Goal: Task Accomplishment & Management: Manage account settings

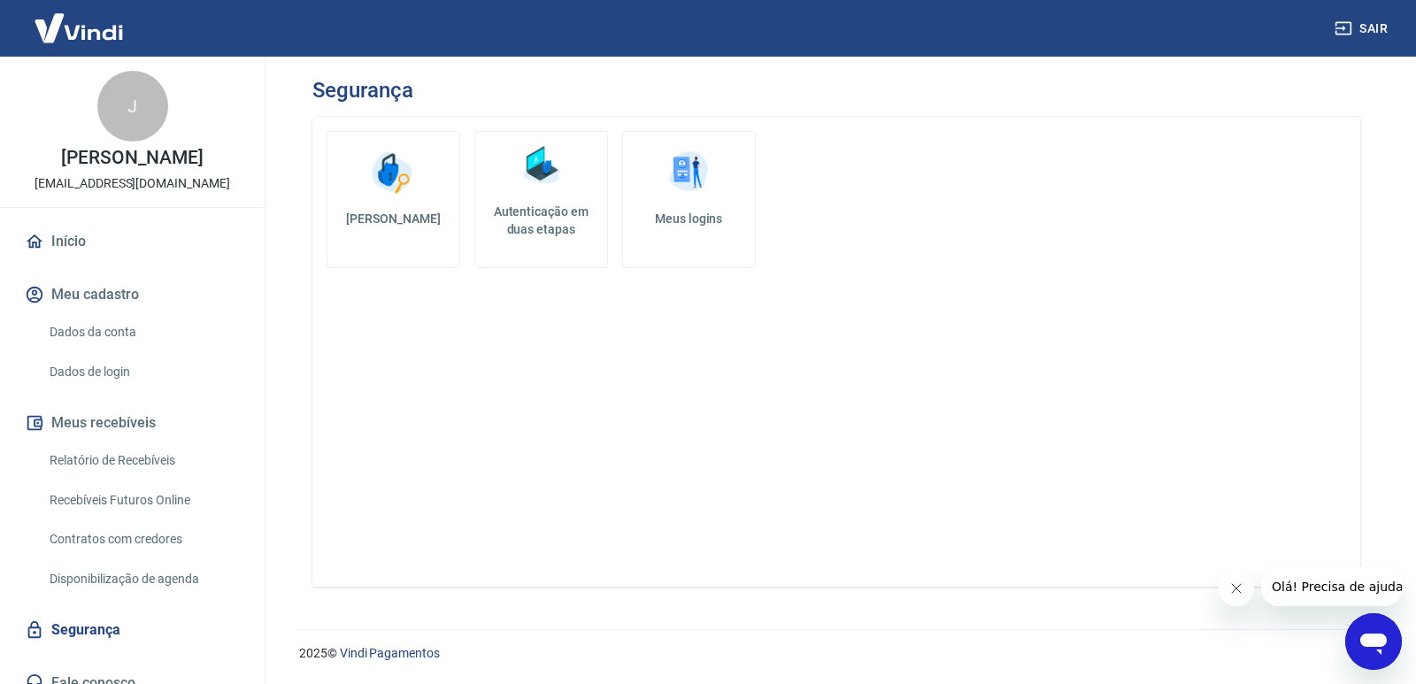
click at [376, 219] on h5 "[PERSON_NAME]" at bounding box center [394, 219] width 104 height 18
